Goal: Transaction & Acquisition: Purchase product/service

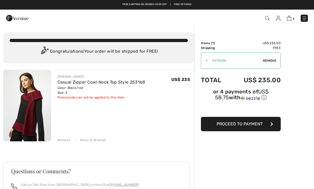
click at [100, 98] on div "Promocode can not be applied to this item" at bounding box center [102, 97] width 88 height 5
click at [112, 114] on div "[PERSON_NAME] Casual Zipper Cowl Neck Top Style 253168 Color: Black/red Size: 2…" at bounding box center [126, 106] width 137 height 73
click at [248, 130] on button "Proceed to Payment" at bounding box center [241, 124] width 80 height 14
click at [277, 124] on button "Proceed to Payment" at bounding box center [241, 124] width 80 height 14
click at [248, 123] on span "Proceed to Payment" at bounding box center [240, 123] width 46 height 5
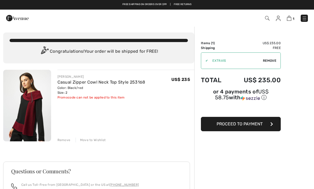
click at [270, 60] on span "Remove" at bounding box center [269, 60] width 13 height 5
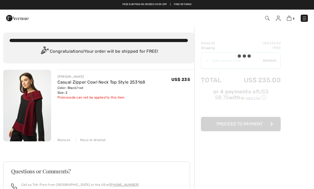
click at [223, 62] on div at bounding box center [241, 86] width 80 height 91
click at [231, 97] on div at bounding box center [241, 86] width 80 height 91
click at [236, 119] on div at bounding box center [241, 86] width 80 height 91
click at [246, 117] on div at bounding box center [241, 86] width 80 height 91
click at [244, 115] on div at bounding box center [241, 86] width 80 height 91
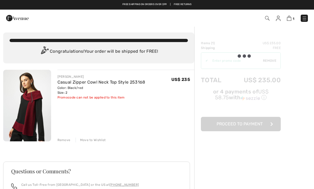
click at [273, 61] on div at bounding box center [241, 86] width 80 height 91
click at [272, 60] on div at bounding box center [241, 86] width 80 height 91
click at [275, 62] on div at bounding box center [241, 86] width 80 height 91
click at [274, 60] on div at bounding box center [241, 86] width 80 height 91
click at [270, 63] on div at bounding box center [241, 86] width 80 height 91
